Goal: Participate in discussion: Engage in conversation with other users on a specific topic

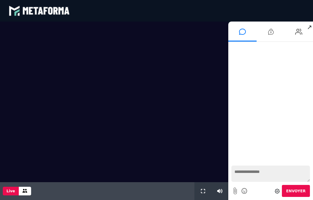
scroll to position [557, 0]
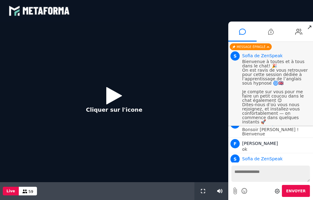
click at [112, 96] on icon at bounding box center [114, 96] width 16 height 20
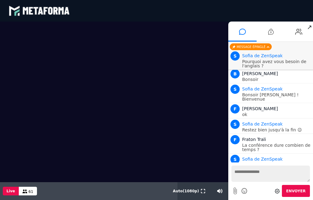
scroll to position [644, 0]
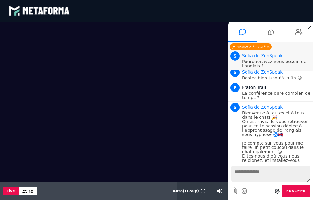
click at [253, 174] on textarea at bounding box center [270, 174] width 78 height 16
type textarea "*******"
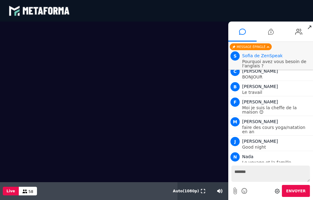
scroll to position [801, 0]
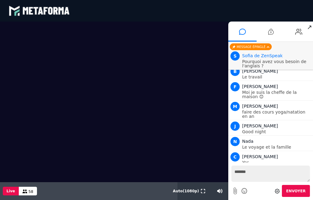
click at [251, 174] on textarea "*******" at bounding box center [270, 174] width 78 height 16
type textarea "**********"
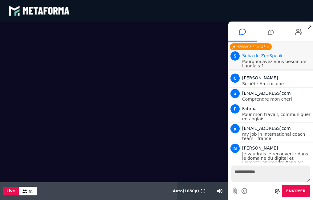
scroll to position [1058, 0]
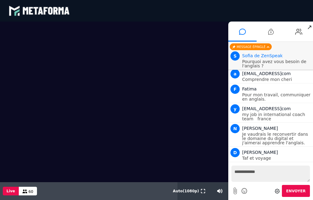
click at [311, 28] on span "↗" at bounding box center [308, 27] width 7 height 11
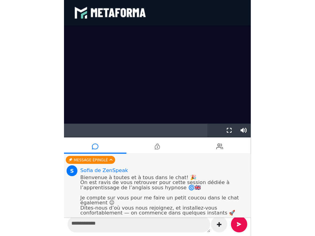
scroll to position [4925, 0]
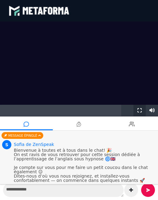
click at [138, 113] on icon at bounding box center [140, 110] width 4 height 4
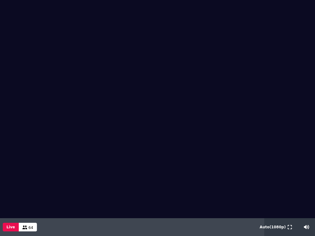
scroll to position [0, 0]
click at [188, 200] on div "Live 63" at bounding box center [132, 227] width 264 height 18
click at [289, 200] on icon at bounding box center [290, 227] width 4 height 4
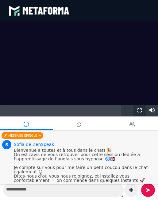
scroll to position [5125, 0]
click at [46, 96] on video at bounding box center [79, 84] width 158 height 125
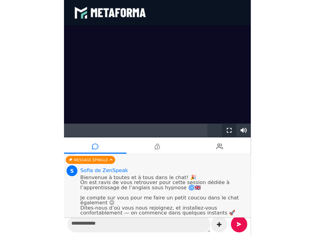
scroll to position [5140, 0]
click at [204, 113] on icon at bounding box center [204, 110] width 4 height 4
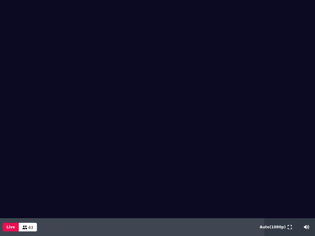
scroll to position [0, 0]
click at [288, 200] on icon at bounding box center [290, 227] width 4 height 4
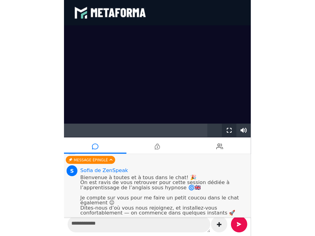
scroll to position [5340, 0]
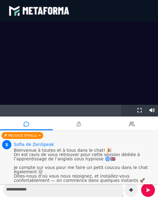
click at [36, 98] on video at bounding box center [79, 84] width 158 height 125
click at [138, 116] on button at bounding box center [140, 110] width 7 height 11
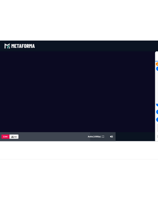
scroll to position [0, 0]
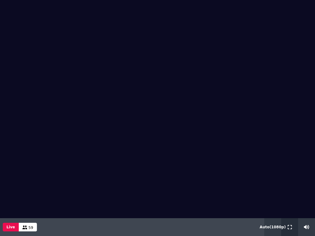
click at [289, 200] on button at bounding box center [289, 227] width 7 height 18
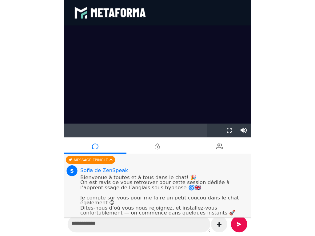
scroll to position [5894, 0]
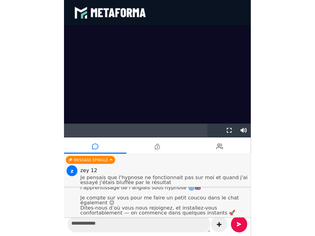
drag, startPoint x: 202, startPoint y: 118, endPoint x: 203, endPoint y: 143, distance: 24.9
click at [202, 113] on icon at bounding box center [204, 110] width 4 height 4
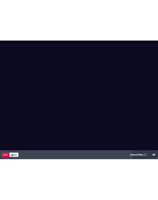
scroll to position [0, 0]
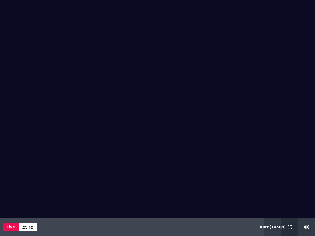
click at [290, 200] on icon at bounding box center [290, 227] width 4 height 4
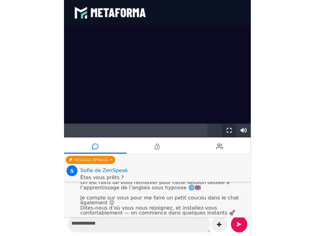
scroll to position [7339, 0]
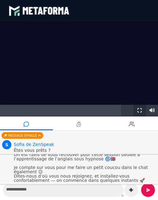
click at [140, 113] on icon at bounding box center [140, 110] width 4 height 4
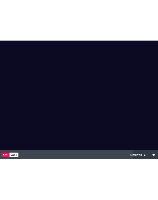
scroll to position [0, 0]
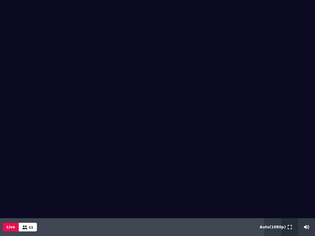
click at [288, 200] on icon at bounding box center [290, 227] width 4 height 4
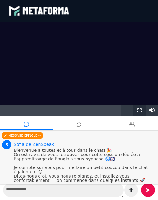
scroll to position [7678, 0]
